Goal: Information Seeking & Learning: Check status

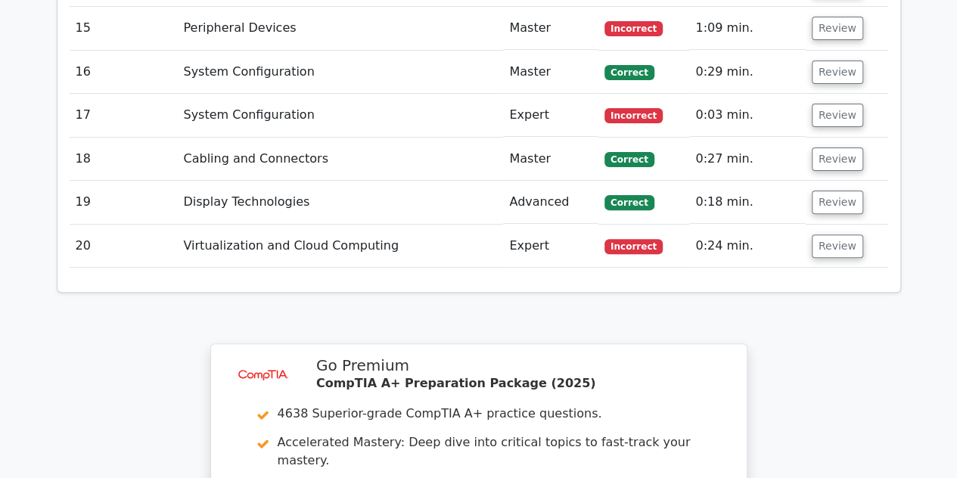
scroll to position [2950, 0]
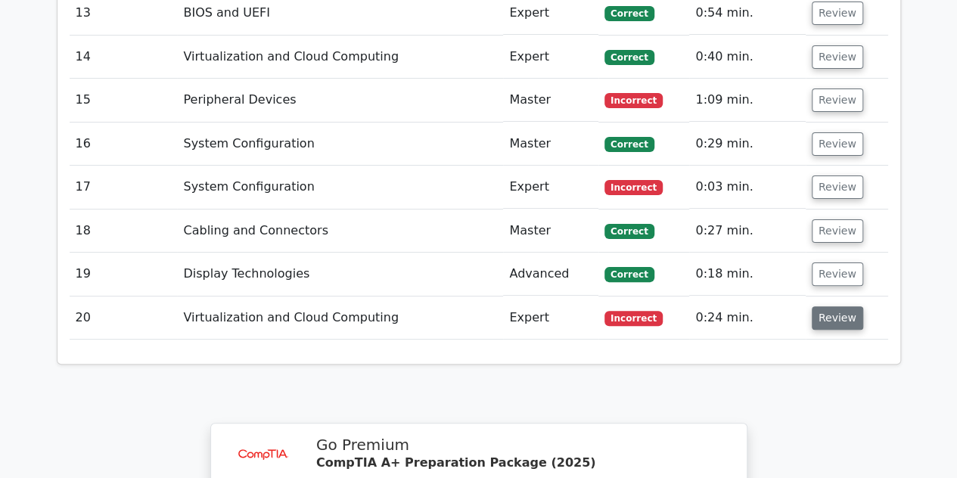
click at [835, 306] on button "Review" at bounding box center [837, 317] width 51 height 23
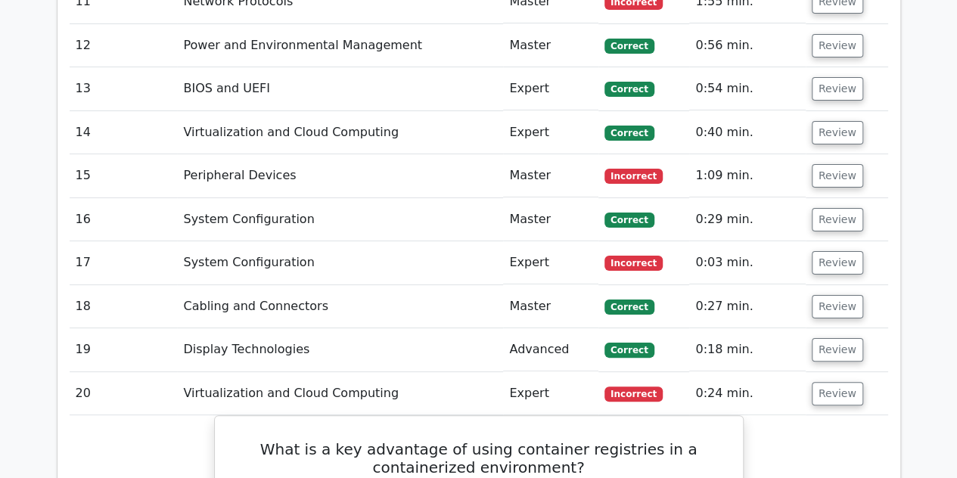
scroll to position [2799, 0]
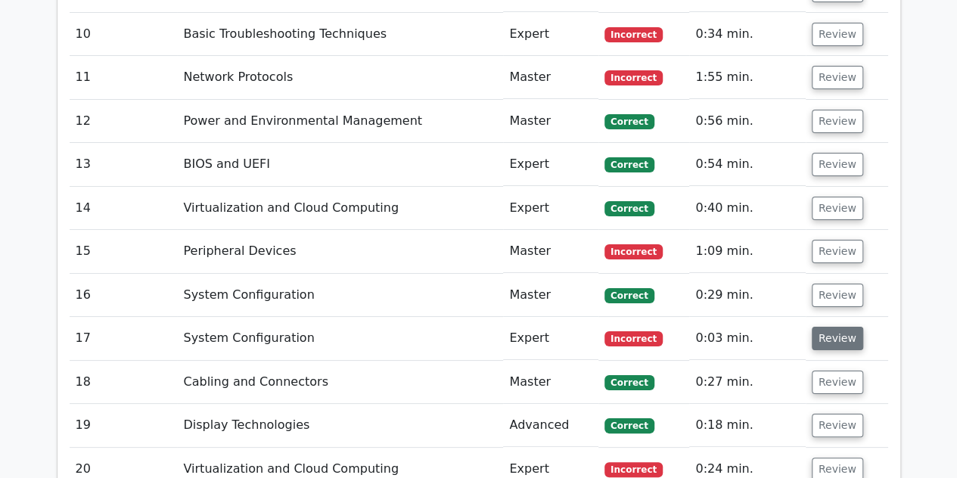
click at [825, 327] on button "Review" at bounding box center [837, 338] width 51 height 23
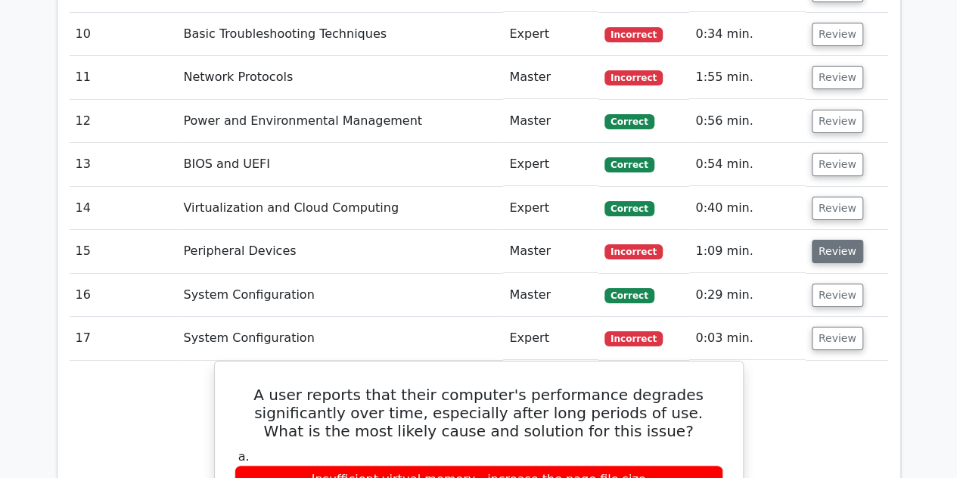
click at [841, 240] on button "Review" at bounding box center [837, 251] width 51 height 23
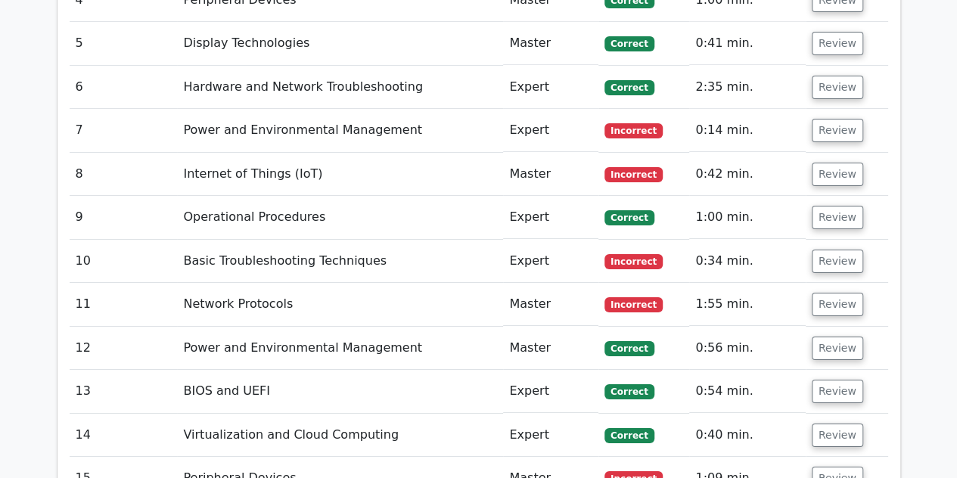
scroll to position [2497, 0]
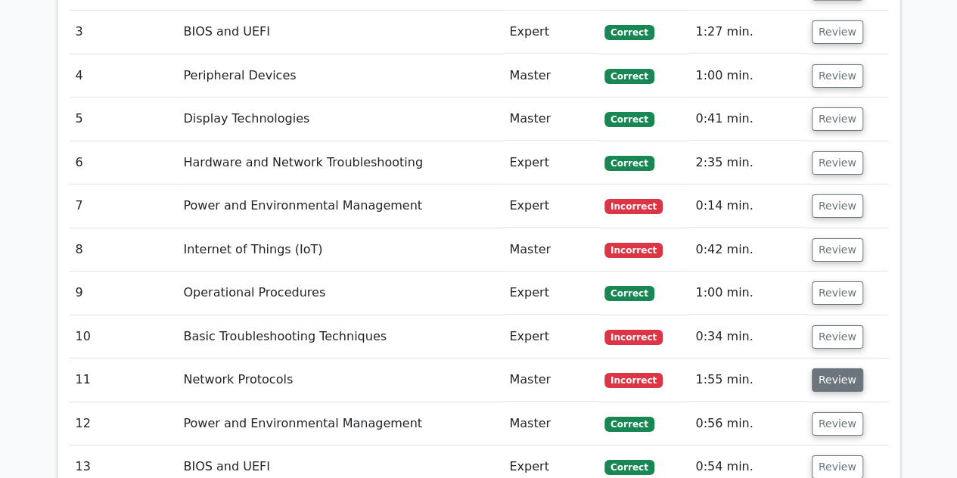
click at [837, 368] on button "Review" at bounding box center [837, 379] width 51 height 23
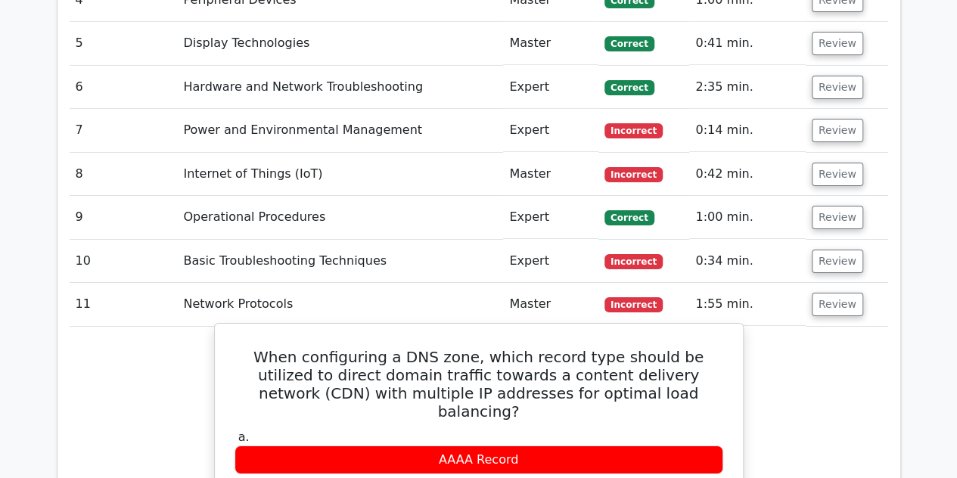
scroll to position [2421, 0]
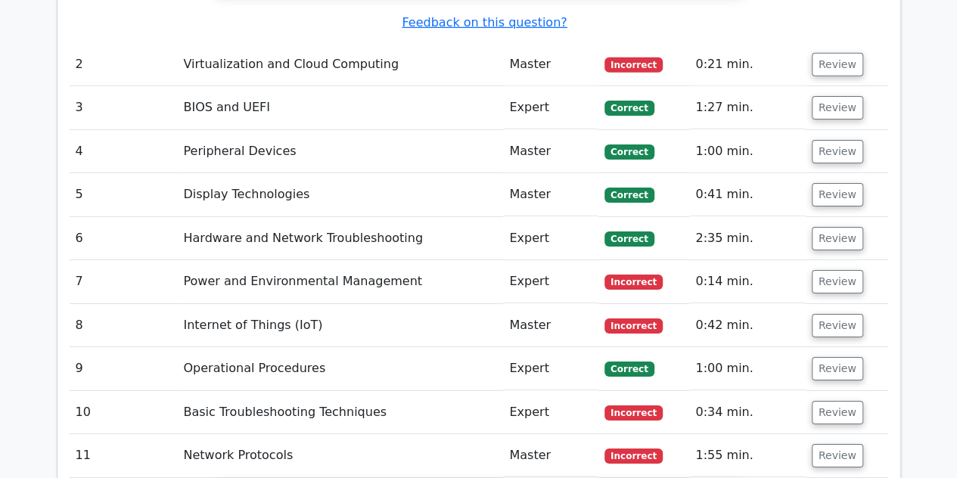
click at [814, 391] on td "Review" at bounding box center [847, 412] width 82 height 43
click at [824, 401] on button "Review" at bounding box center [837, 412] width 51 height 23
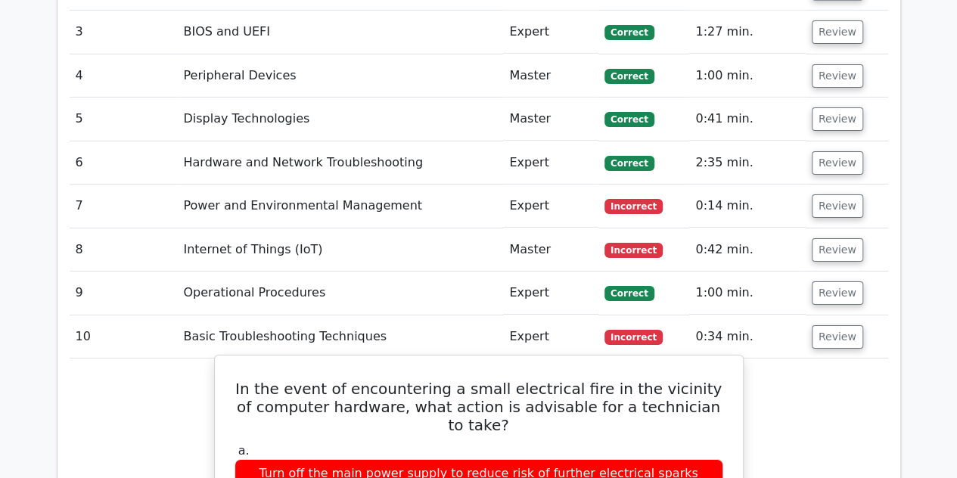
scroll to position [2572, 0]
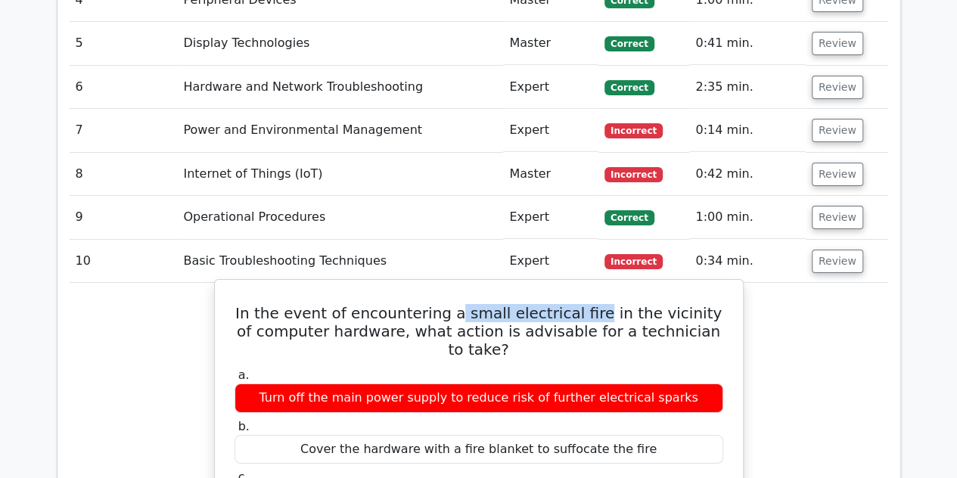
drag, startPoint x: 455, startPoint y: 196, endPoint x: 587, endPoint y: 193, distance: 131.7
click at [587, 304] on h5 "In the event of encountering a small electrical fire in the vicinity of compute…" at bounding box center [479, 331] width 492 height 54
drag, startPoint x: 233, startPoint y: 185, endPoint x: 592, endPoint y: 300, distance: 376.6
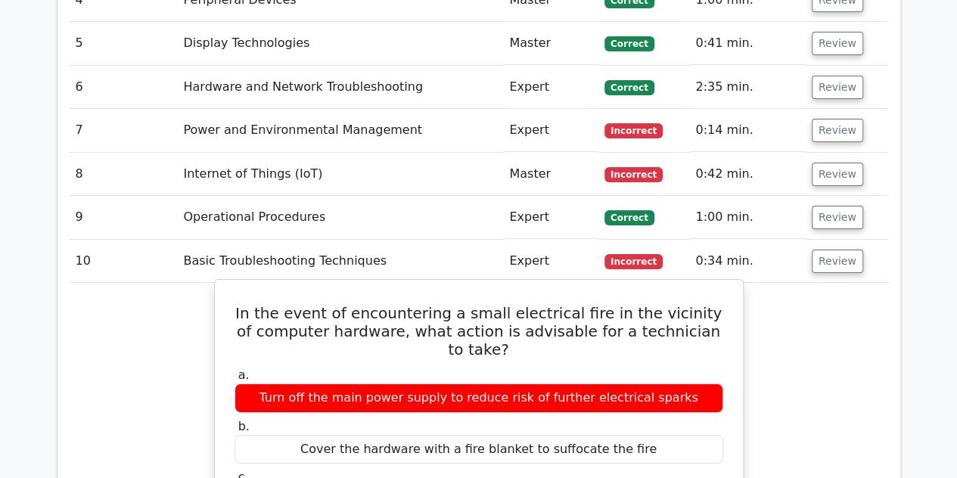
copy div "In the event of encountering a small electrical fire in the vicinity of compute…"
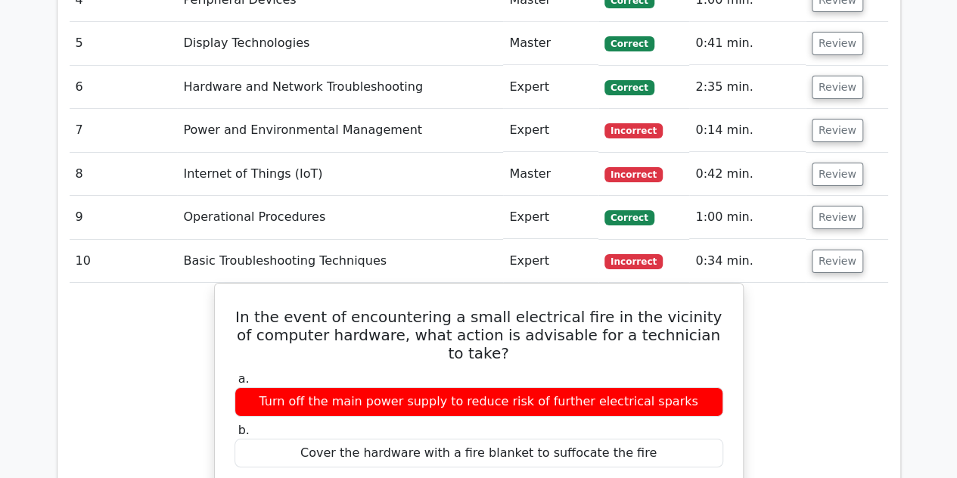
drag, startPoint x: 919, startPoint y: 326, endPoint x: 758, endPoint y: 314, distance: 161.6
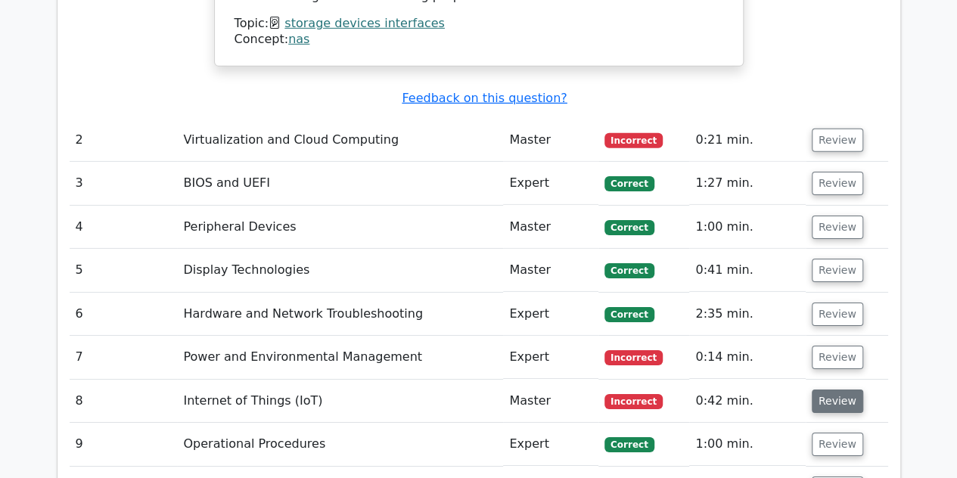
click at [843, 390] on button "Review" at bounding box center [837, 401] width 51 height 23
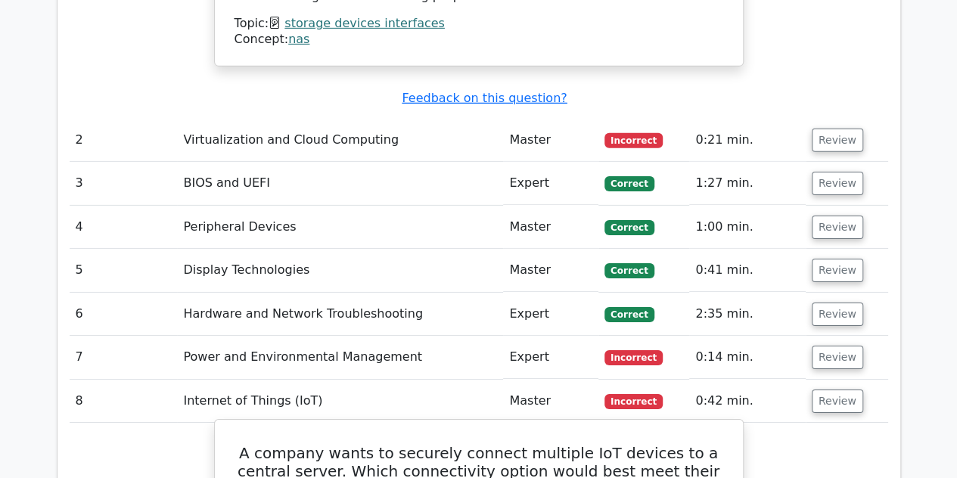
scroll to position [2497, 0]
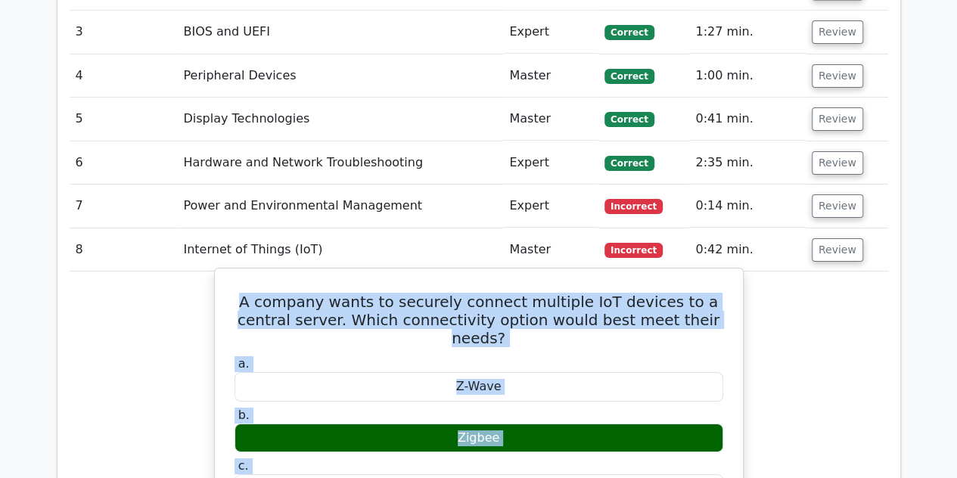
drag, startPoint x: 231, startPoint y: 175, endPoint x: 611, endPoint y: 461, distance: 475.4
click at [354, 372] on div "Z-Wave" at bounding box center [479, 387] width 489 height 30
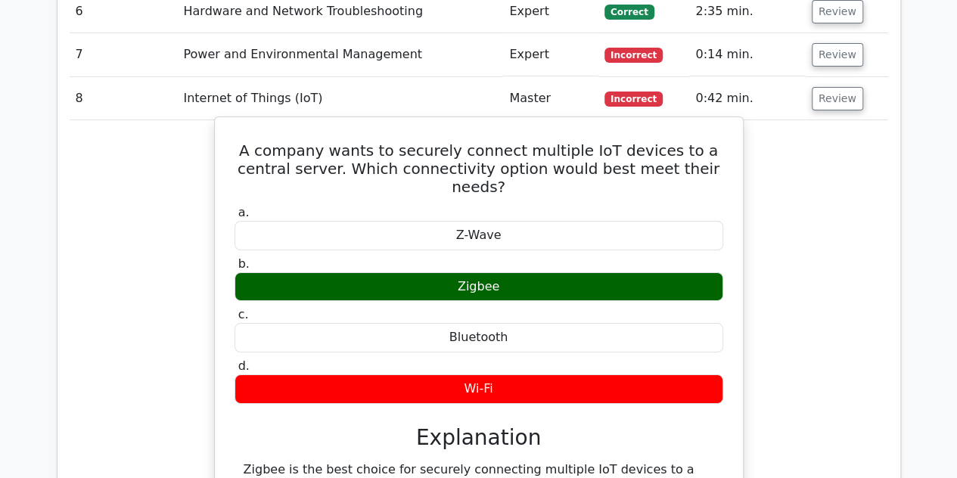
scroll to position [2724, 0]
